Goal: Navigation & Orientation: Go to known website

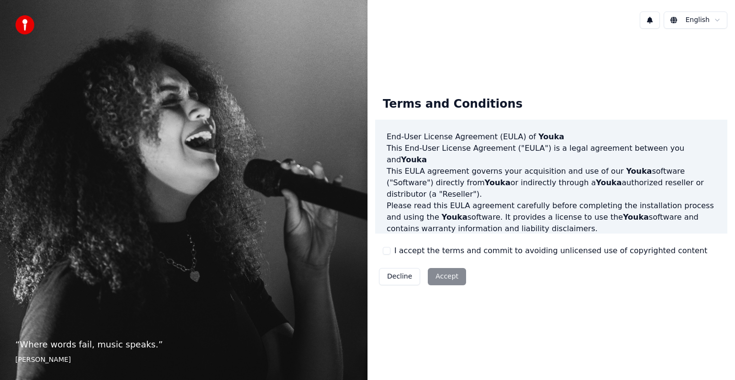
click at [449, 276] on div "Decline Accept" at bounding box center [422, 276] width 95 height 25
click at [438, 278] on div "Decline Accept" at bounding box center [422, 276] width 95 height 25
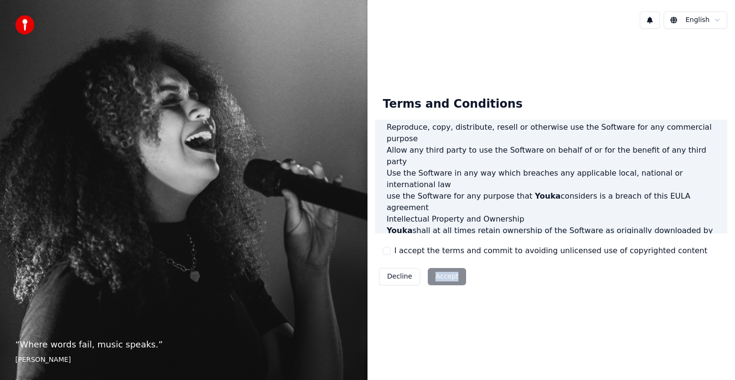
scroll to position [517, 0]
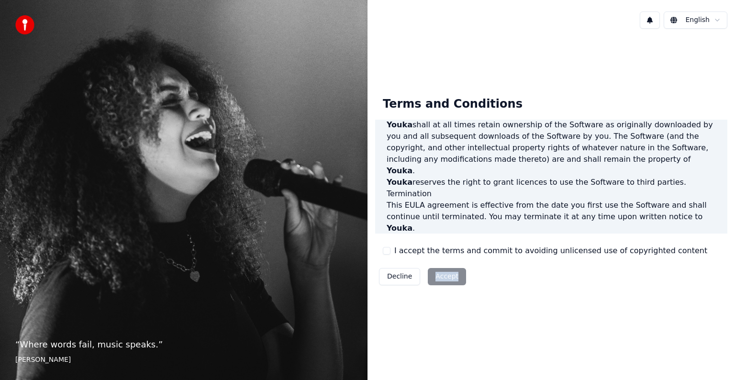
click at [444, 276] on div "Decline Accept" at bounding box center [422, 276] width 95 height 25
click at [444, 275] on div "Decline Accept" at bounding box center [422, 276] width 95 height 25
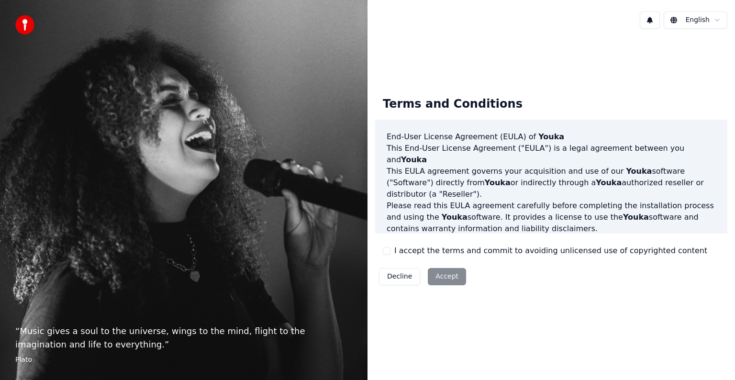
click at [439, 276] on div "Decline Accept" at bounding box center [422, 276] width 95 height 25
click at [444, 278] on div "Decline Accept" at bounding box center [422, 276] width 95 height 25
click at [652, 20] on button at bounding box center [650, 19] width 20 height 17
click at [445, 278] on div "Decline Accept" at bounding box center [422, 276] width 95 height 25
click at [444, 277] on div "Decline Accept" at bounding box center [422, 276] width 95 height 25
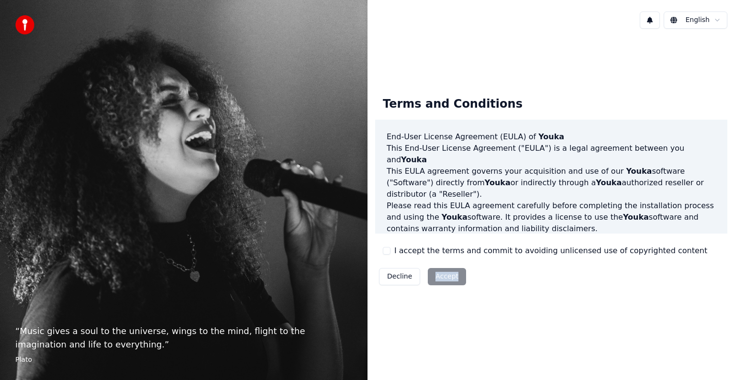
click at [444, 277] on div "Decline Accept" at bounding box center [422, 276] width 95 height 25
click at [290, 352] on blockquote "“ Music gives a soul to the universe, wings to the mind, flight to the imaginat…" at bounding box center [183, 344] width 337 height 40
click at [494, 338] on div "Terms and Conditions End-User License Agreement ([PERSON_NAME]) of Youka This E…" at bounding box center [550, 188] width 367 height 305
